Goal: Information Seeking & Learning: Learn about a topic

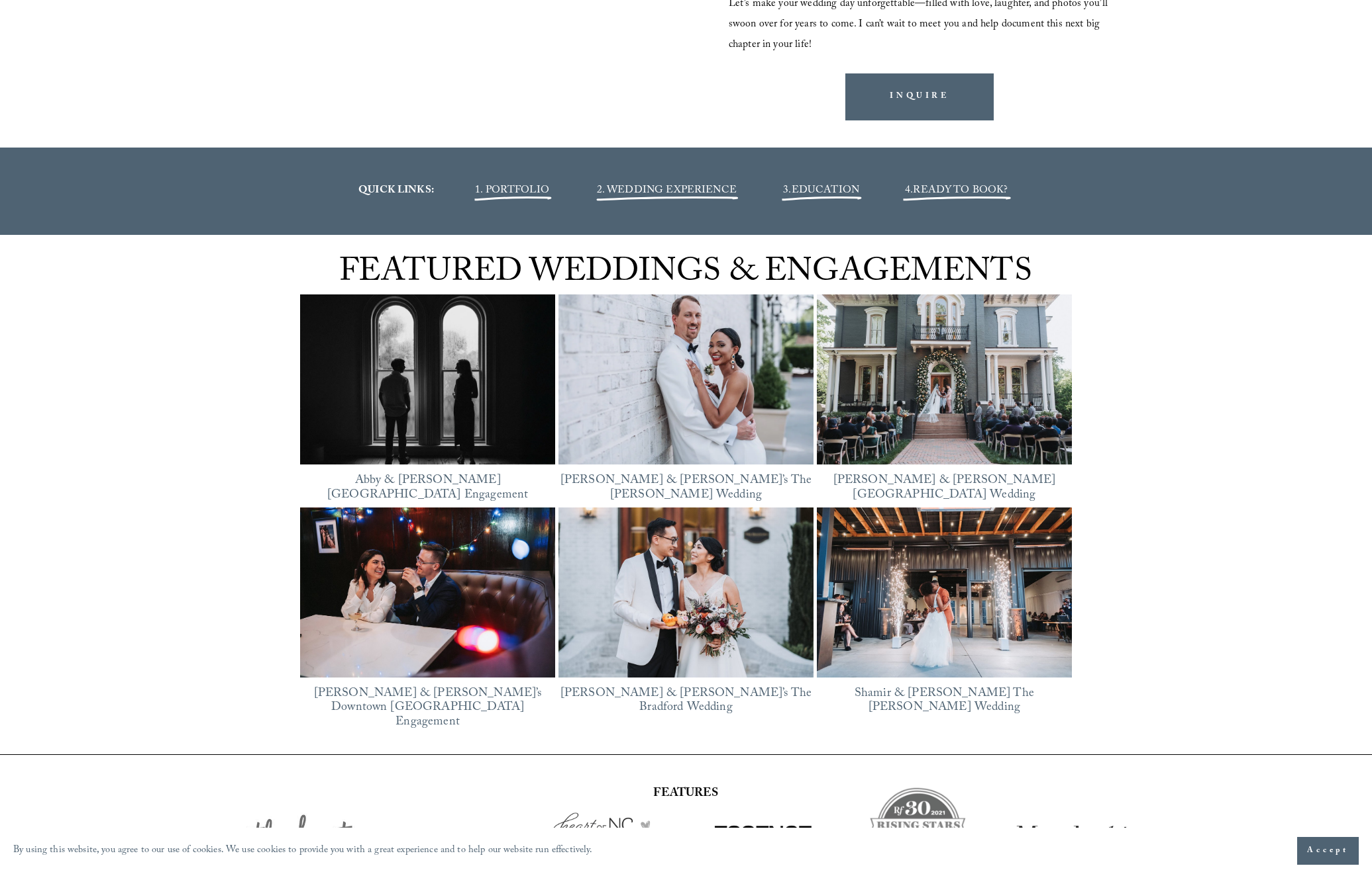
scroll to position [2326, 0]
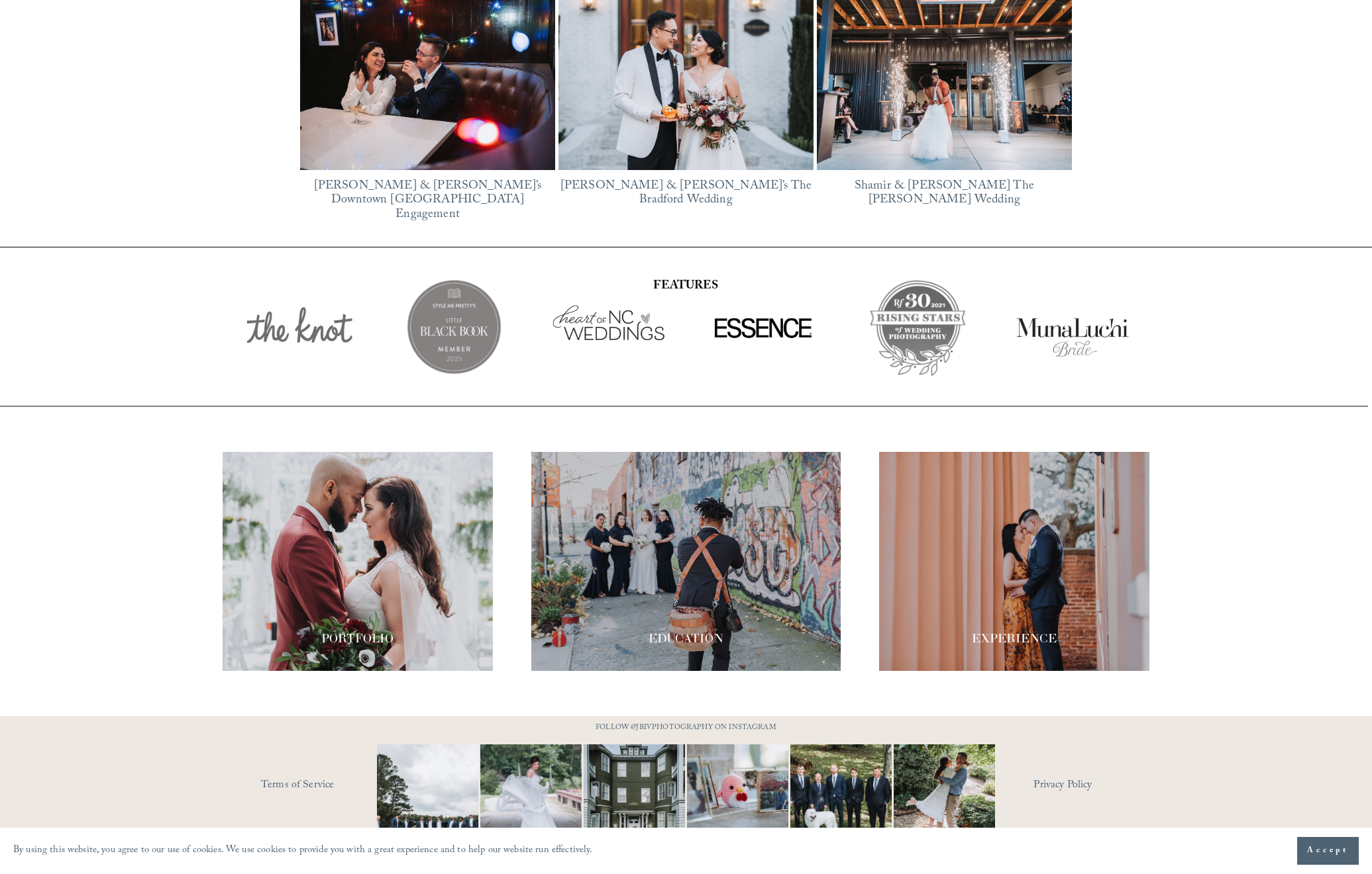
click at [686, 601] on div at bounding box center [686, 561] width 309 height 219
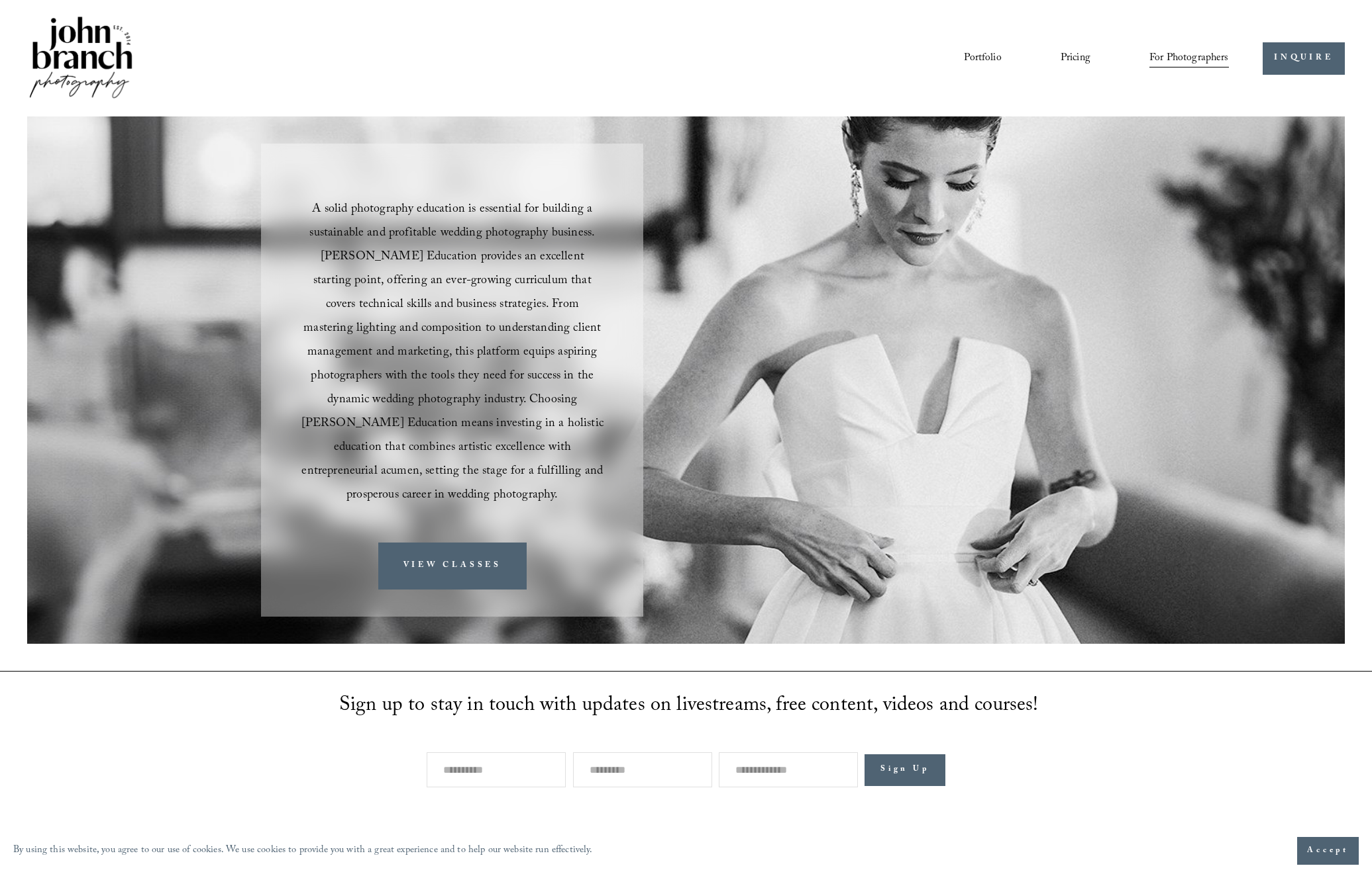
click at [1089, 64] on link "Pricing" at bounding box center [1075, 58] width 30 height 22
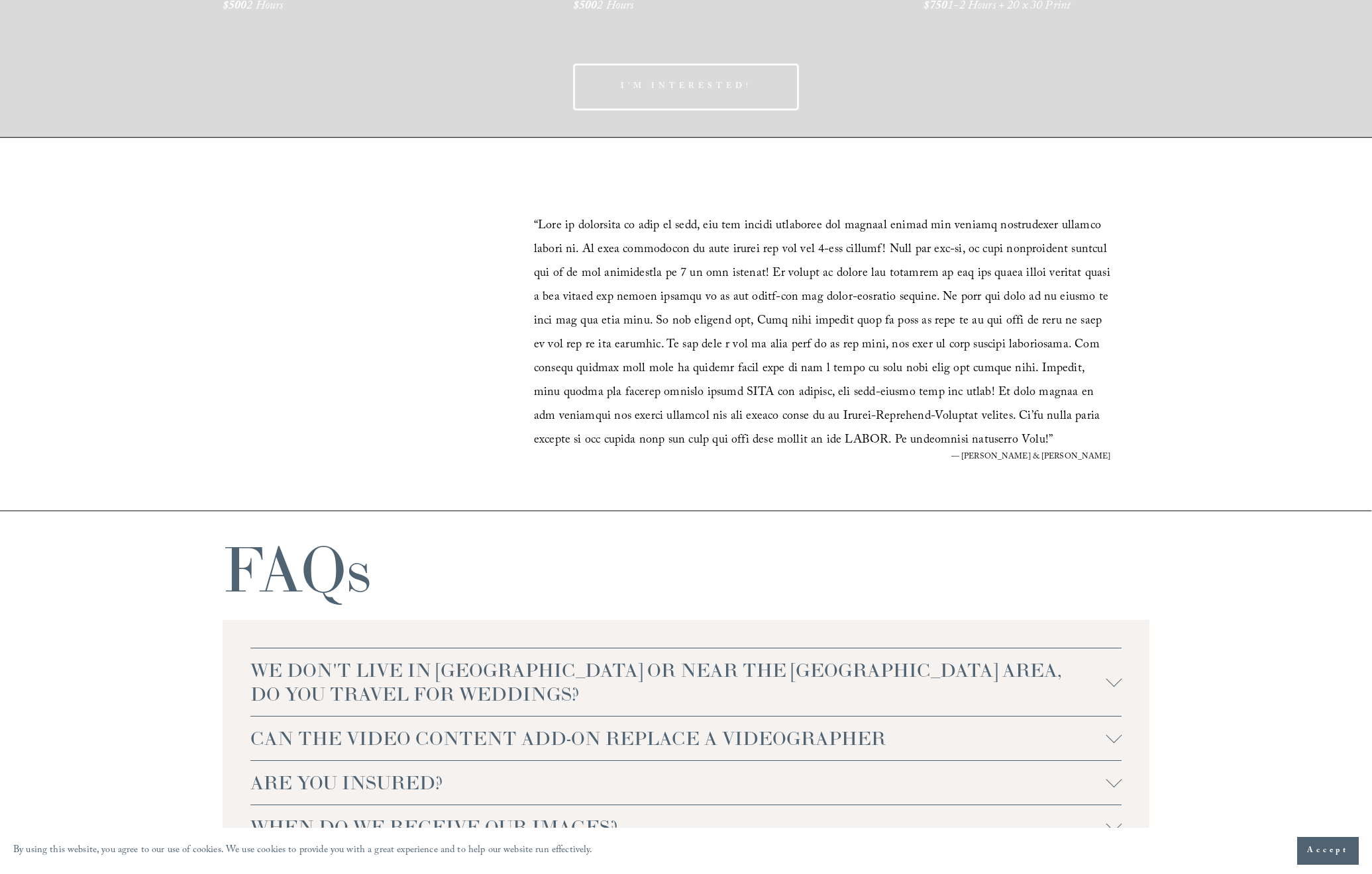
scroll to position [2830, 0]
